Goal: Find specific page/section: Find specific page/section

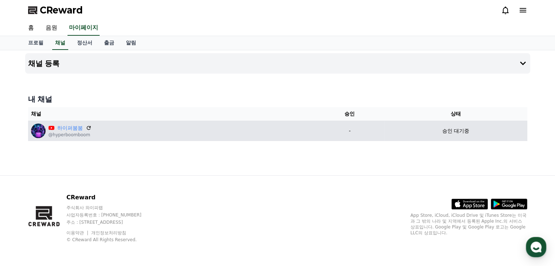
click at [305, 137] on div "하이퍼붐붐 @hyperboomboom" at bounding box center [171, 131] width 281 height 15
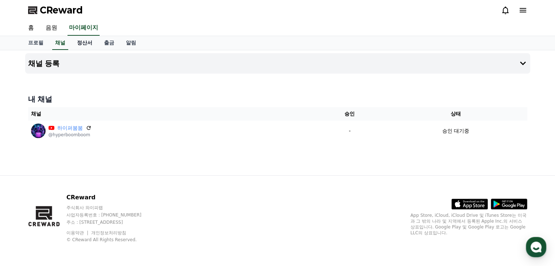
click at [86, 43] on link "정산서" at bounding box center [84, 43] width 27 height 14
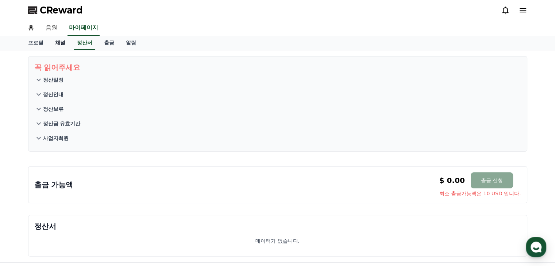
click at [65, 40] on link "채널" at bounding box center [60, 43] width 22 height 14
